Goal: Task Accomplishment & Management: Manage account settings

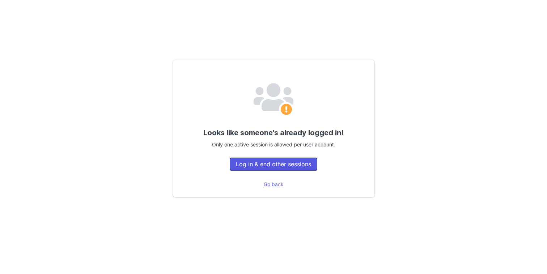
click at [253, 159] on button "Log in & end other sessions" at bounding box center [274, 164] width 88 height 13
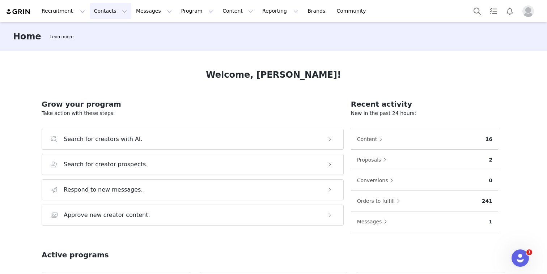
click at [116, 11] on button "Contacts Contacts" at bounding box center [111, 11] width 42 height 16
click at [117, 31] on div "Creators" at bounding box center [113, 32] width 48 height 8
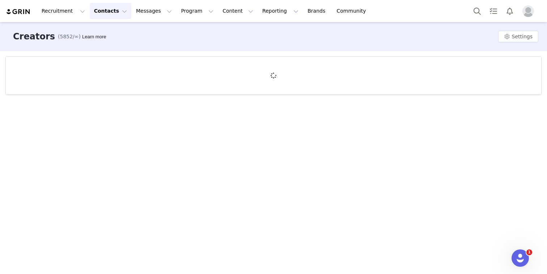
click at [529, 10] on img "Profile" at bounding box center [528, 11] width 12 height 12
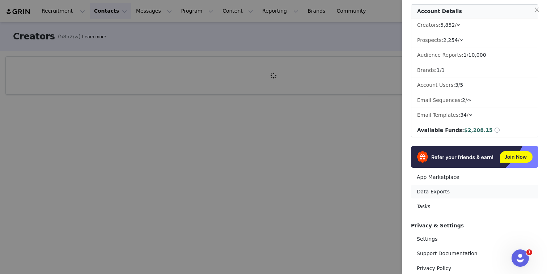
scroll to position [43, 0]
click at [440, 238] on link "Settings" at bounding box center [474, 238] width 127 height 13
select select "UTC"
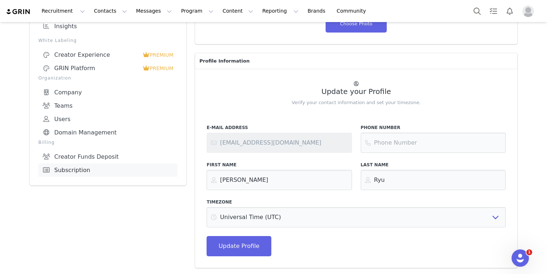
scroll to position [45, 0]
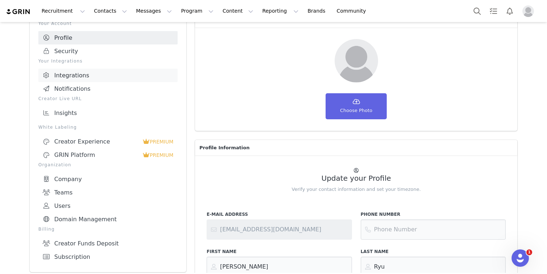
click at [106, 74] on link "Integrations" at bounding box center [107, 75] width 139 height 13
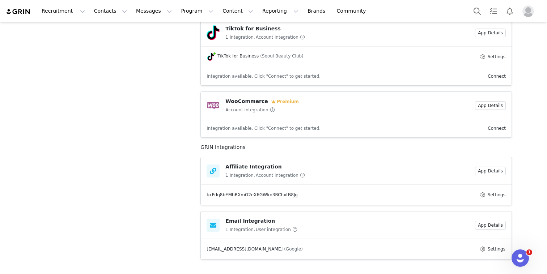
scroll to position [398, 0]
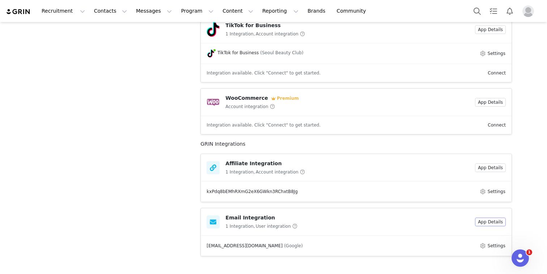
click at [486, 222] on button "App Details" at bounding box center [490, 222] width 31 height 9
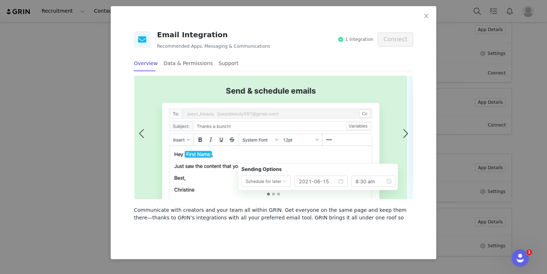
click at [505, 209] on div "Email Integration Recommended Apps, Messaging & Communications 1 Integration Co…" at bounding box center [273, 137] width 547 height 274
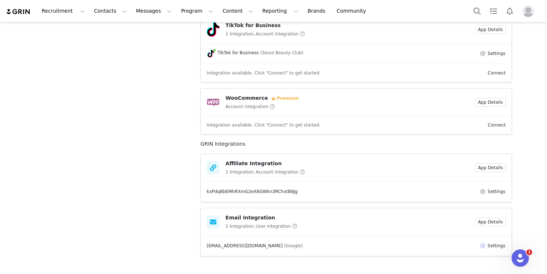
click at [482, 242] on button "Settings" at bounding box center [492, 246] width 26 height 9
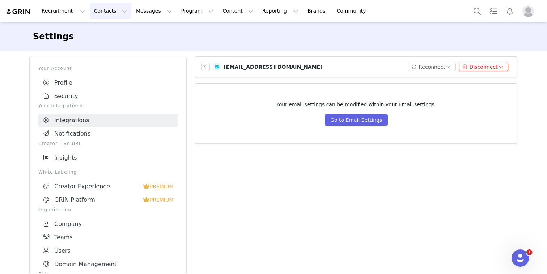
click at [110, 17] on button "Contacts Contacts" at bounding box center [111, 11] width 42 height 16
click at [108, 27] on link "Creators" at bounding box center [113, 31] width 57 height 13
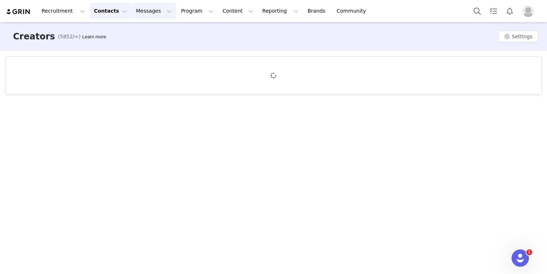
click at [146, 14] on button "Messages Messages" at bounding box center [154, 11] width 44 height 16
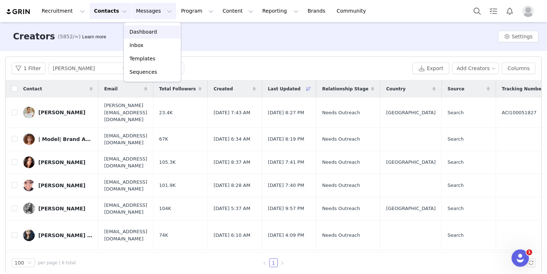
click at [157, 29] on div "Dashboard" at bounding box center [152, 32] width 48 height 8
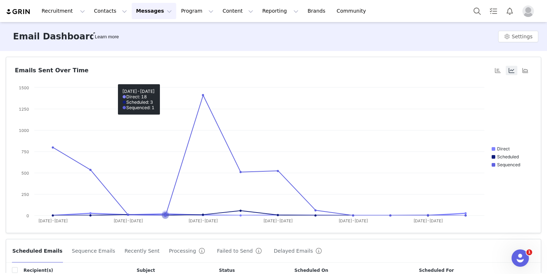
scroll to position [87, 0]
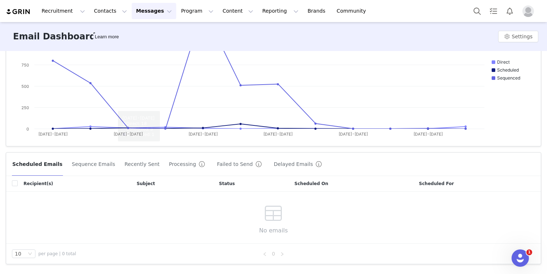
click at [130, 168] on button "Recently Sent" at bounding box center [142, 164] width 36 height 12
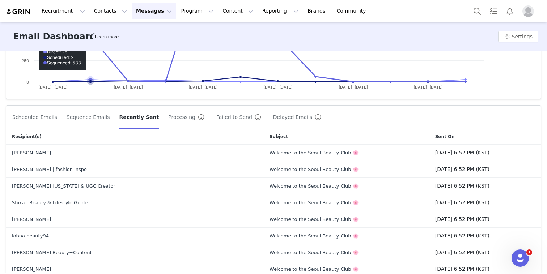
scroll to position [174, 0]
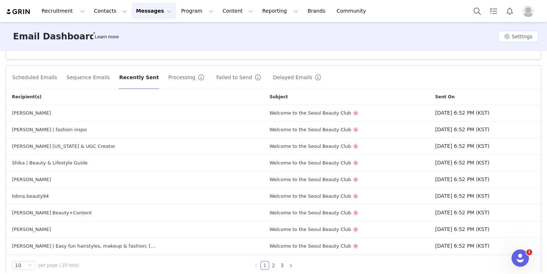
click at [83, 84] on div "Scheduled Emails Sequence Emails Recently Sent Processing Failed to Send Delaye…" at bounding box center [273, 78] width 534 height 24
click at [84, 78] on button "Sequence Emails" at bounding box center [88, 78] width 44 height 12
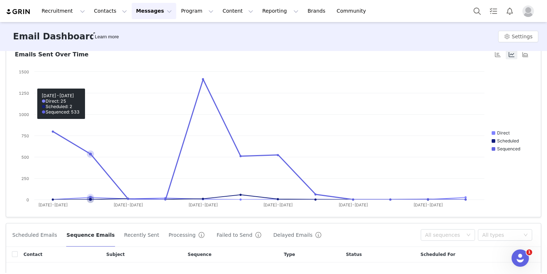
scroll to position [90, 0]
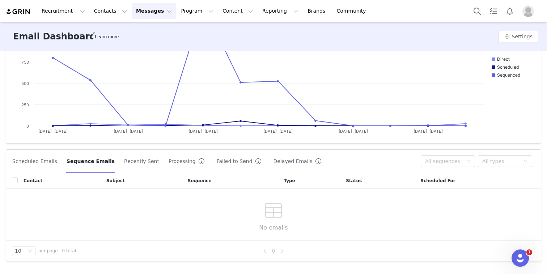
click at [137, 160] on button "Recently Sent" at bounding box center [142, 161] width 36 height 12
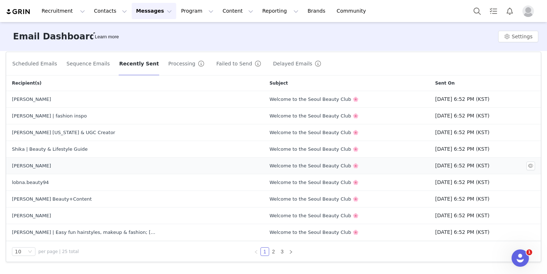
scroll to position [188, 0]
click at [35, 68] on button "Scheduled Emails" at bounding box center [35, 63] width 46 height 12
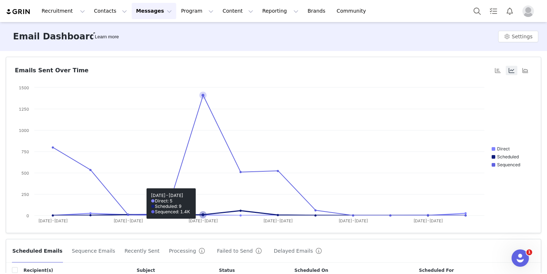
scroll to position [43, 0]
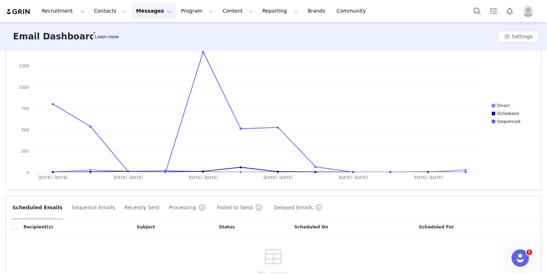
click at [217, 205] on button "Failed to Send" at bounding box center [241, 208] width 48 height 12
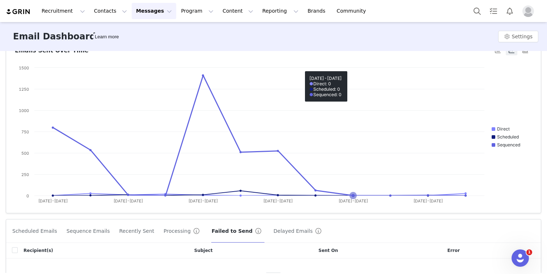
scroll to position [0, 0]
